Goal: Book appointment/travel/reservation

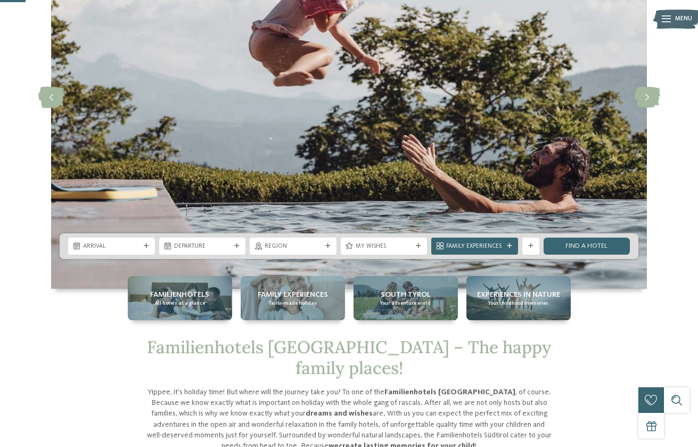
scroll to position [146, 0]
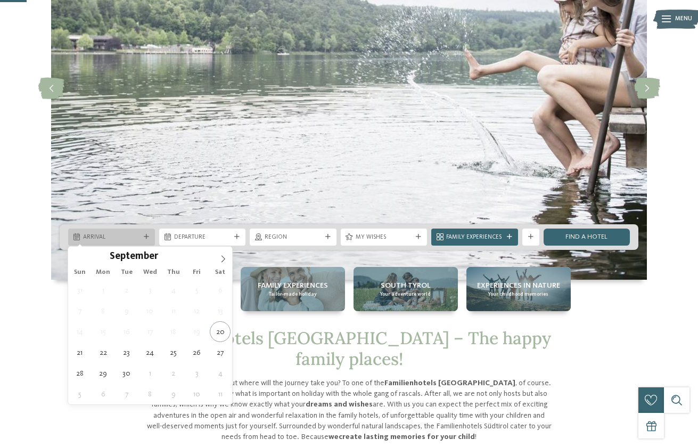
click at [136, 234] on span "Arrival" at bounding box center [111, 237] width 57 height 9
click at [219, 254] on span at bounding box center [223, 256] width 18 height 18
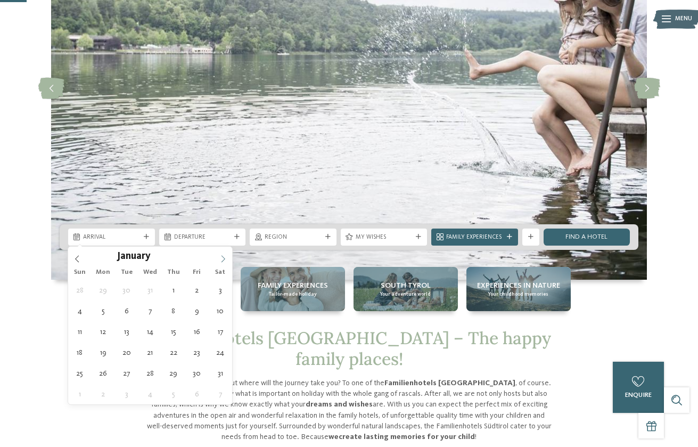
click at [219, 254] on span at bounding box center [223, 256] width 18 height 18
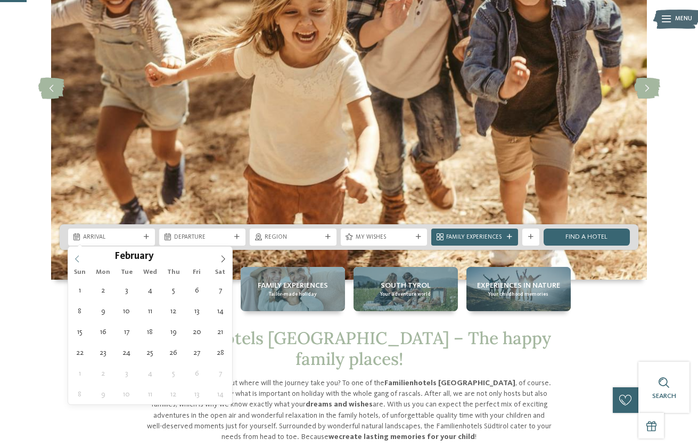
click at [80, 255] on icon at bounding box center [76, 258] width 7 height 7
click at [80, 255] on div "October ****" at bounding box center [150, 256] width 164 height 18
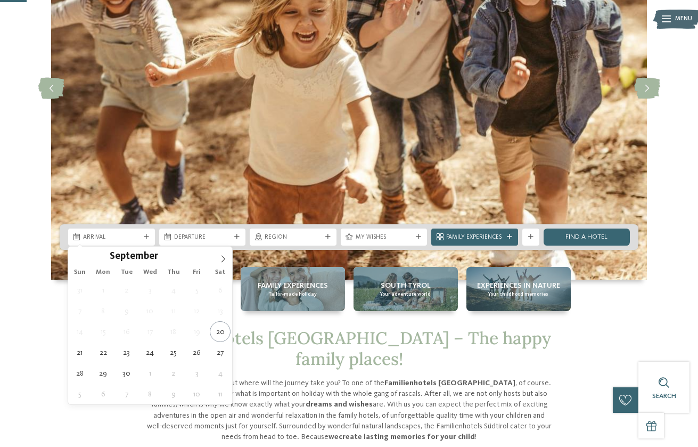
click at [80, 255] on div "September ****" at bounding box center [150, 256] width 164 height 18
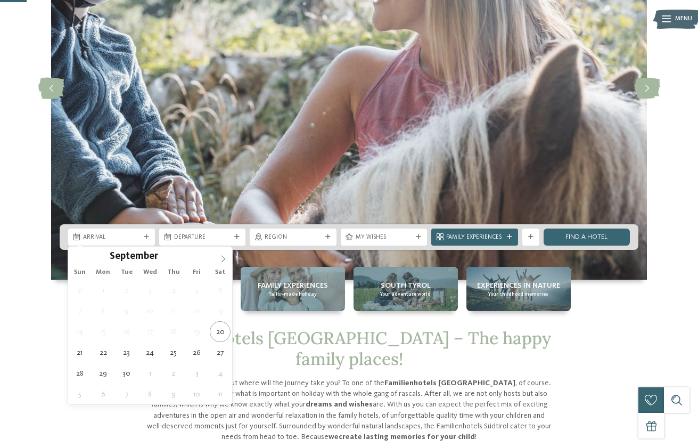
click at [227, 257] on span at bounding box center [223, 256] width 18 height 18
type input "****"
click at [227, 257] on span at bounding box center [223, 256] width 18 height 18
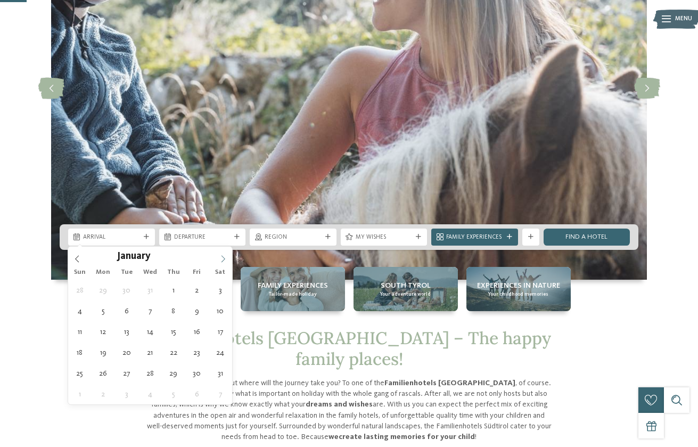
click at [227, 257] on span at bounding box center [223, 256] width 18 height 18
type div "14.02.2026"
type input "****"
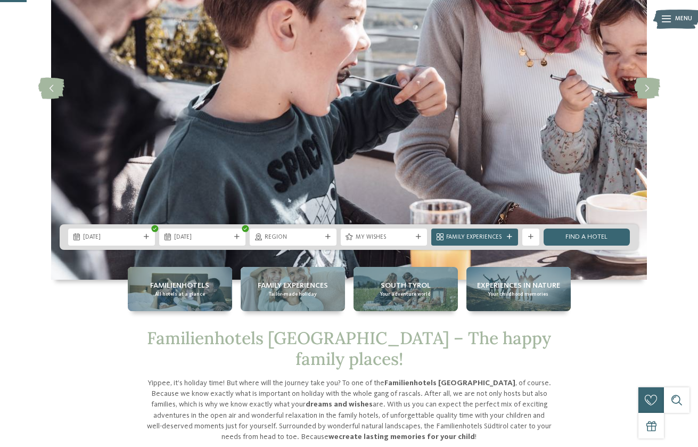
click at [210, 239] on span "14.02.2026" at bounding box center [202, 237] width 57 height 9
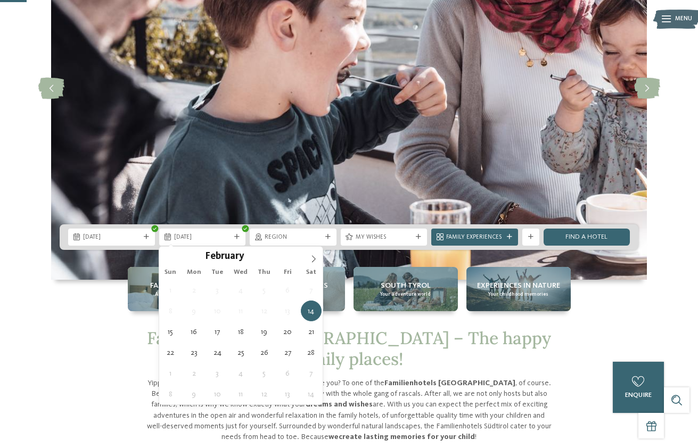
type div "21.02.2026"
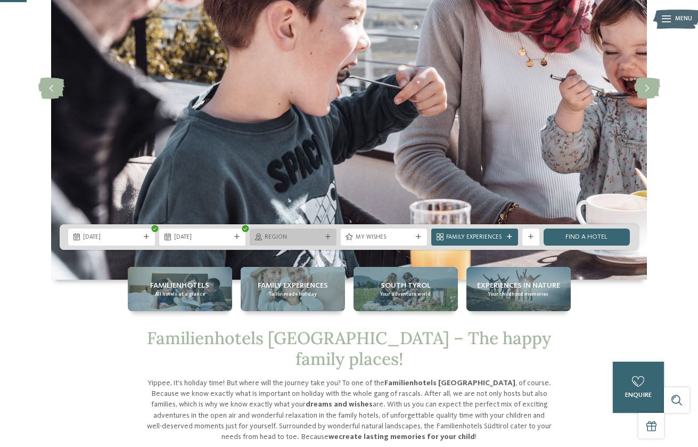
click at [327, 233] on div "Region" at bounding box center [293, 236] width 87 height 17
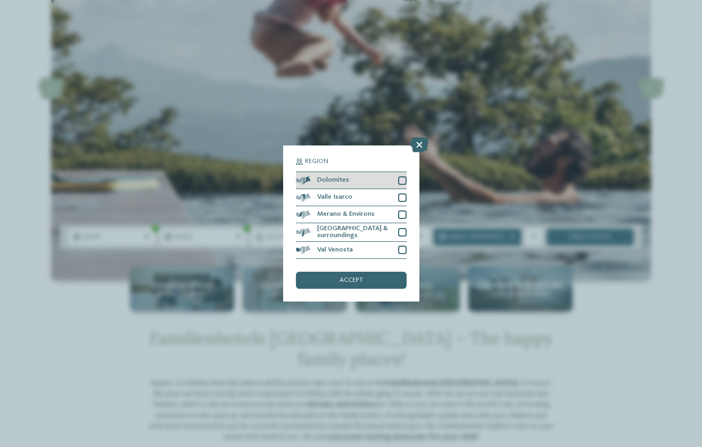
click at [402, 176] on div at bounding box center [402, 180] width 9 height 9
click at [402, 193] on div at bounding box center [402, 197] width 9 height 9
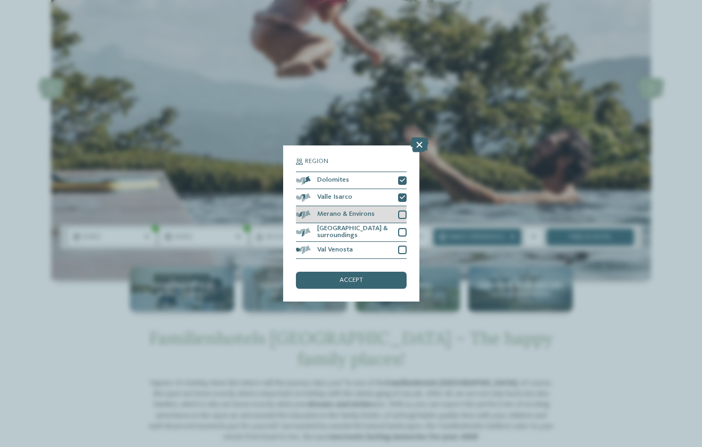
click at [401, 210] on div at bounding box center [402, 214] width 9 height 9
click at [401, 228] on div at bounding box center [402, 232] width 9 height 9
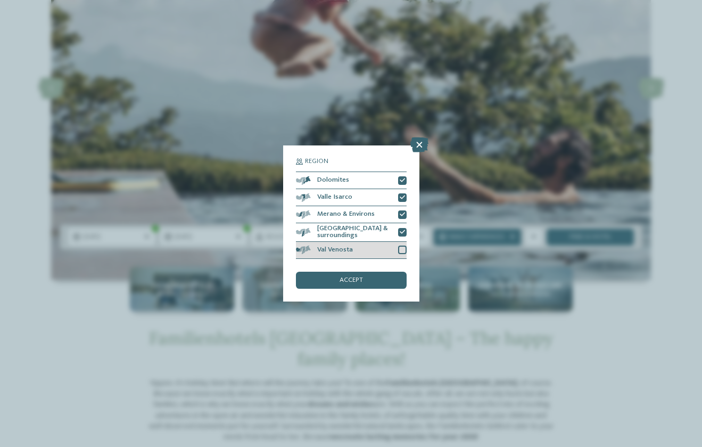
click at [401, 242] on div "Val Venosta" at bounding box center [351, 250] width 111 height 17
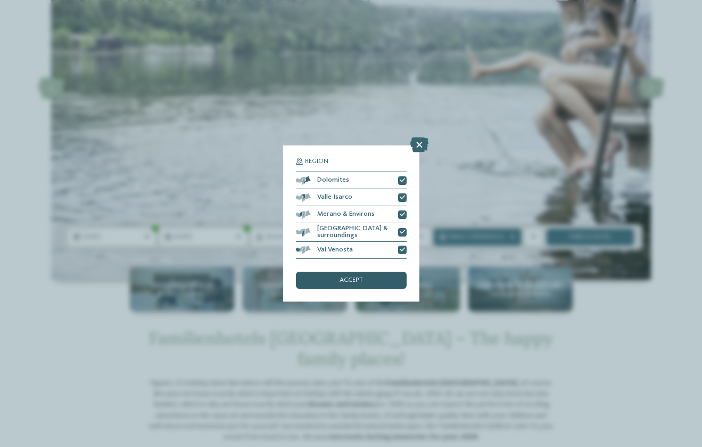
click at [393, 272] on div "accept" at bounding box center [351, 280] width 111 height 17
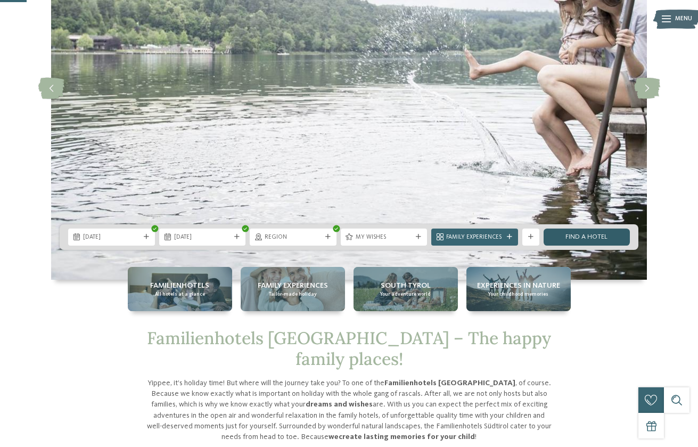
click at [585, 240] on link "Find a hotel" at bounding box center [587, 236] width 87 height 17
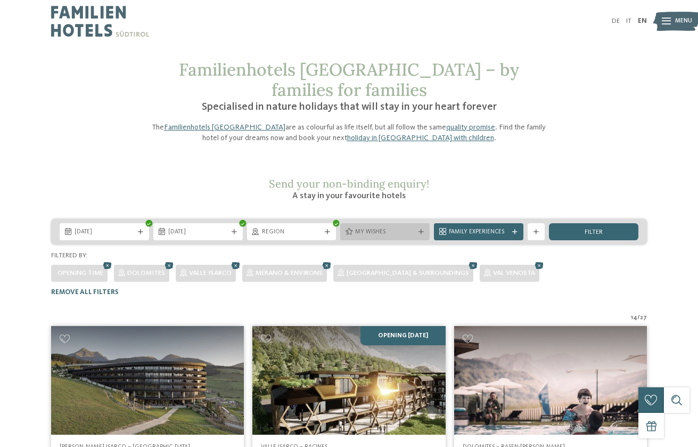
click at [421, 229] on icon at bounding box center [420, 231] width 5 height 5
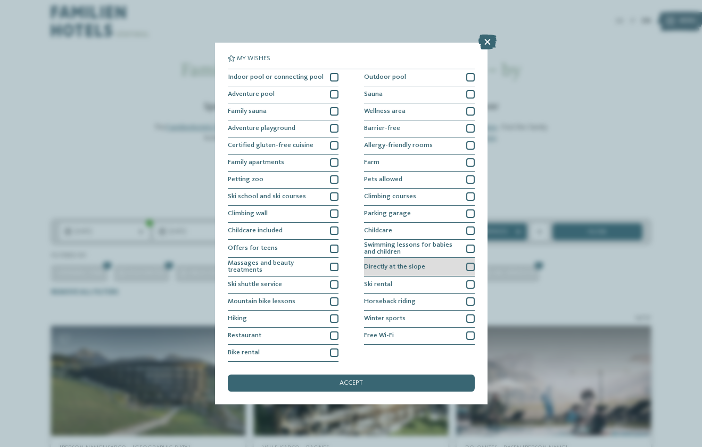
click at [415, 264] on span "Directly at the slope" at bounding box center [394, 267] width 61 height 7
click at [408, 374] on div "accept" at bounding box center [351, 382] width 247 height 17
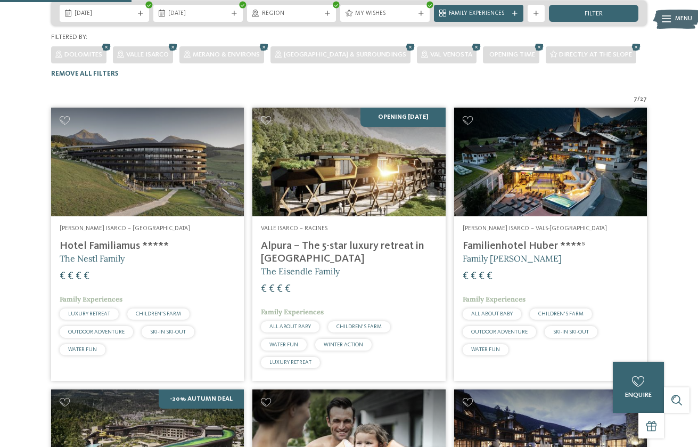
scroll to position [219, 0]
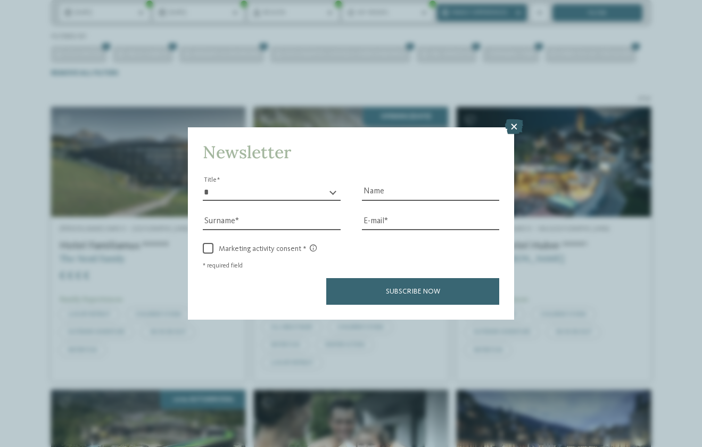
click at [513, 119] on icon at bounding box center [514, 126] width 18 height 15
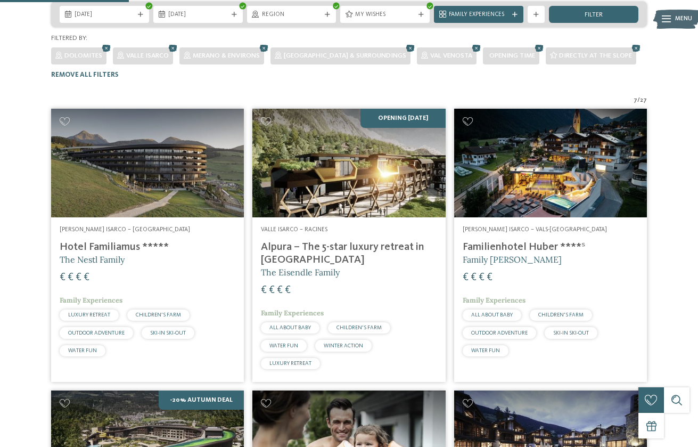
scroll to position [226, 0]
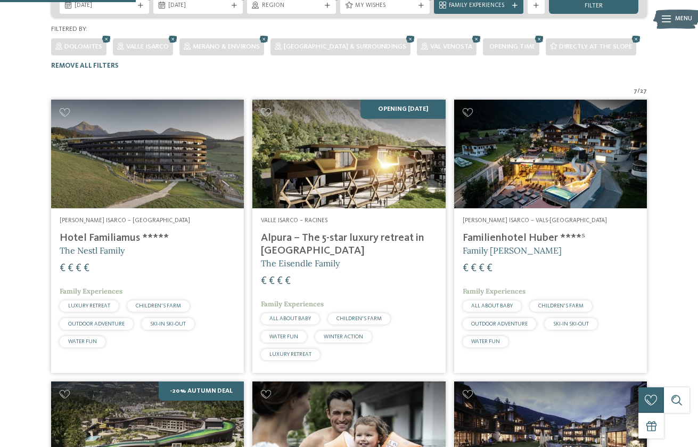
click at [402, 232] on h4 "Alpura – The 5-star luxury retreat in [GEOGRAPHIC_DATA]" at bounding box center [349, 245] width 176 height 26
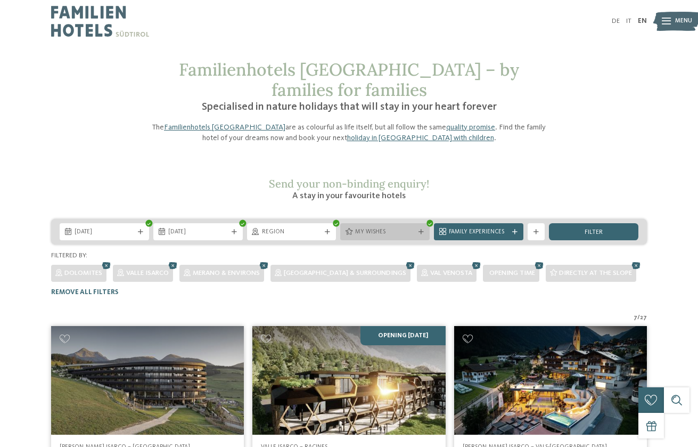
click at [425, 229] on div at bounding box center [421, 231] width 9 height 5
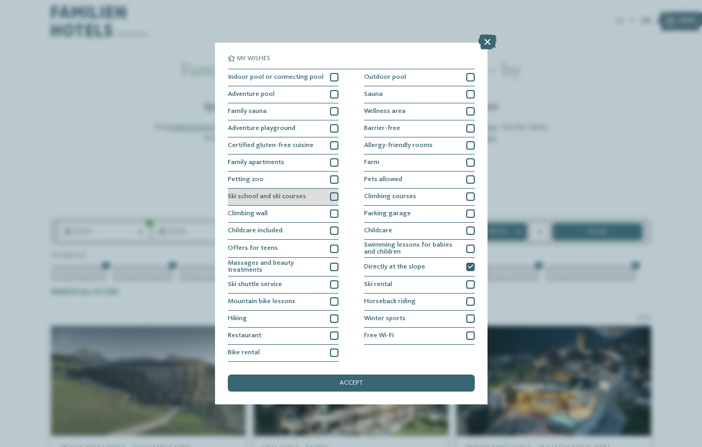
click at [333, 195] on div at bounding box center [334, 196] width 9 height 9
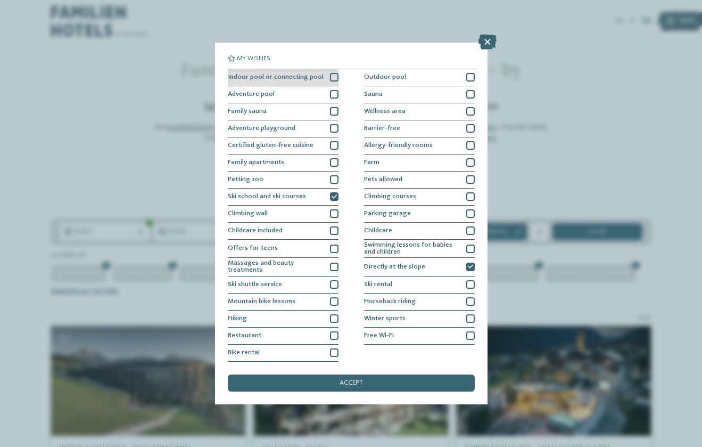
click at [333, 76] on div at bounding box center [334, 77] width 9 height 9
click at [427, 374] on div "accept" at bounding box center [351, 382] width 247 height 17
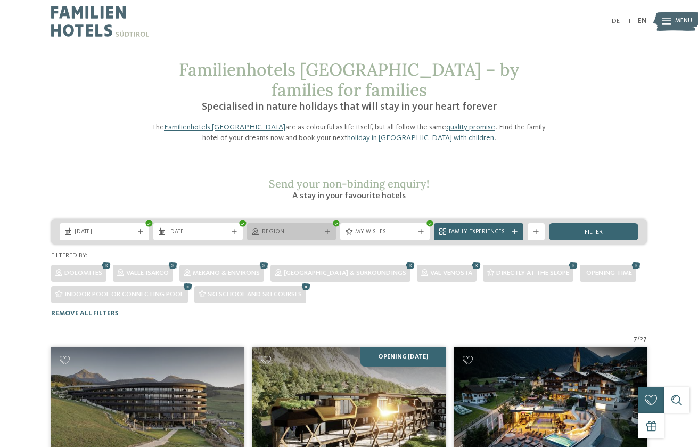
click at [303, 228] on span "Region" at bounding box center [292, 232] width 60 height 9
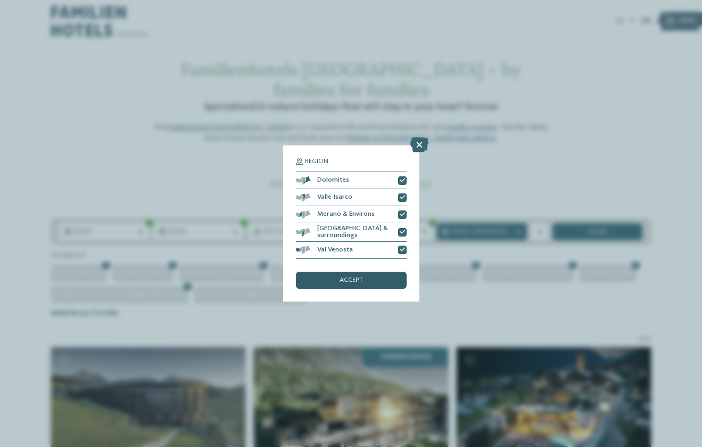
click at [366, 272] on div "accept" at bounding box center [351, 280] width 111 height 17
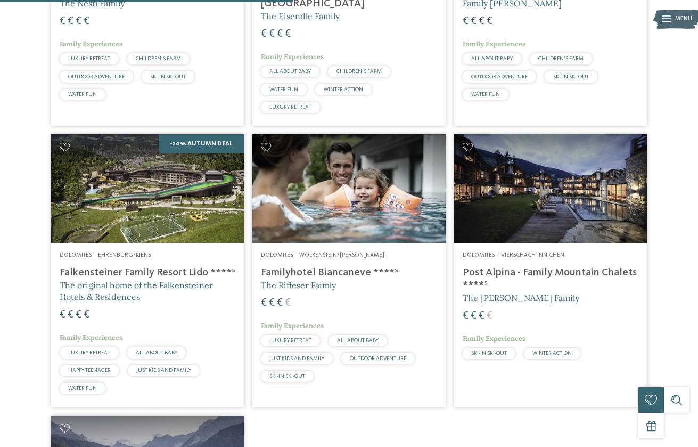
scroll to position [497, 0]
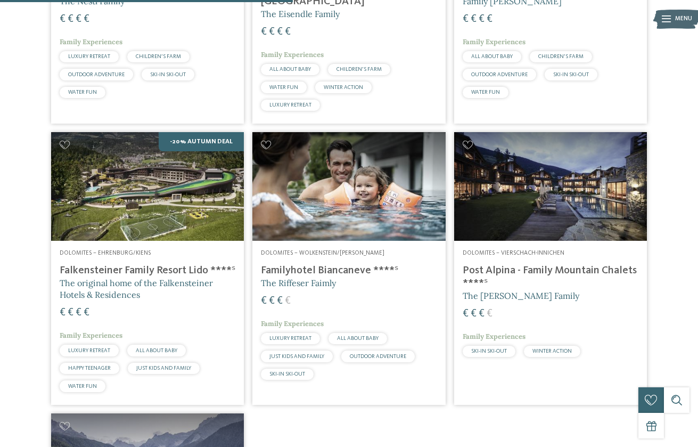
click at [182, 264] on h4 "Falkensteiner Family Resort Lido ****ˢ" at bounding box center [148, 270] width 176 height 13
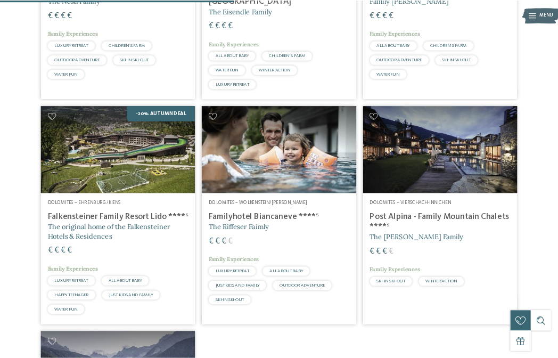
scroll to position [0, 0]
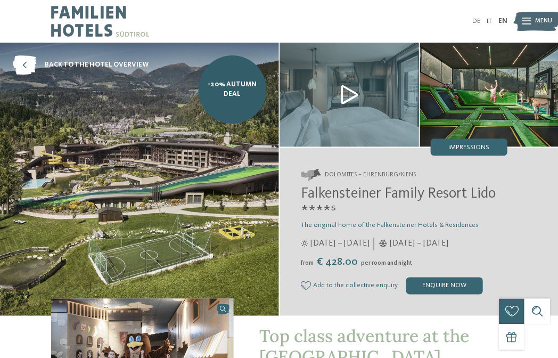
click at [524, 20] on icon at bounding box center [526, 21] width 9 height 7
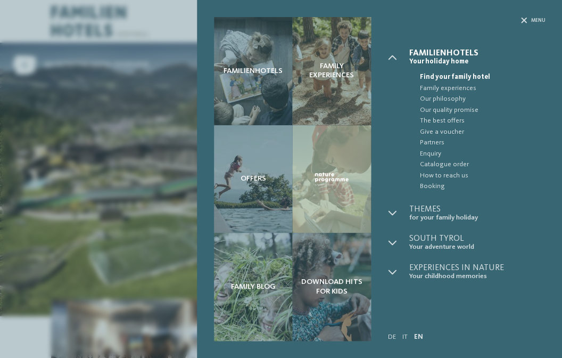
click at [524, 20] on icon at bounding box center [524, 21] width 6 height 6
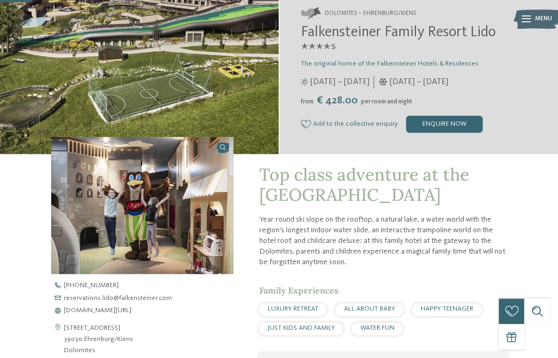
scroll to position [171, 0]
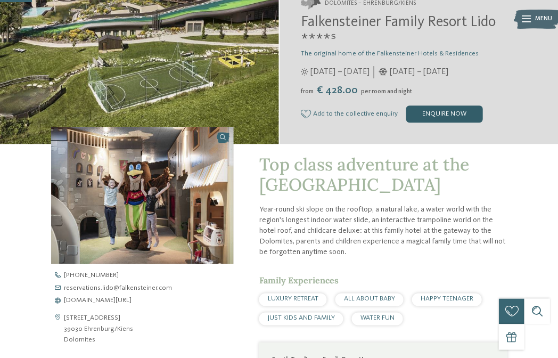
click at [415, 111] on div "enquire now" at bounding box center [444, 113] width 77 height 17
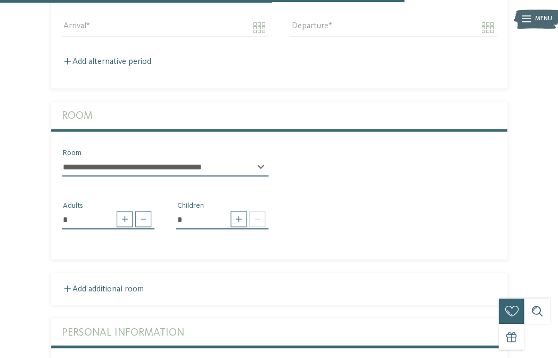
scroll to position [2060, 0]
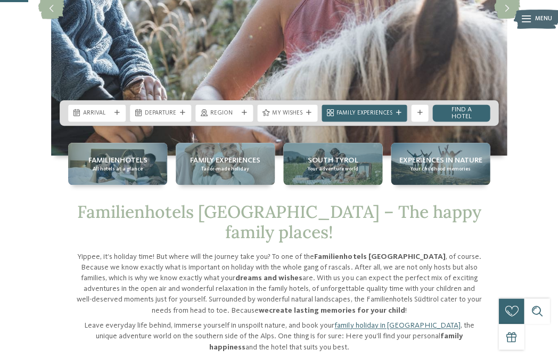
scroll to position [182, 0]
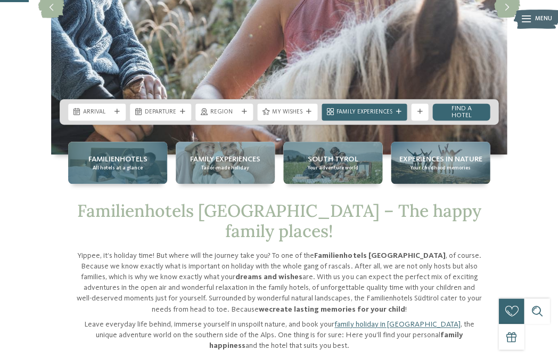
click at [122, 154] on span "Familienhotels" at bounding box center [117, 159] width 59 height 11
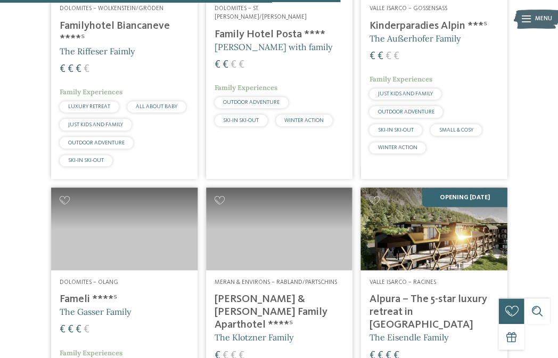
scroll to position [1687, 0]
